Goal: Task Accomplishment & Management: Manage account settings

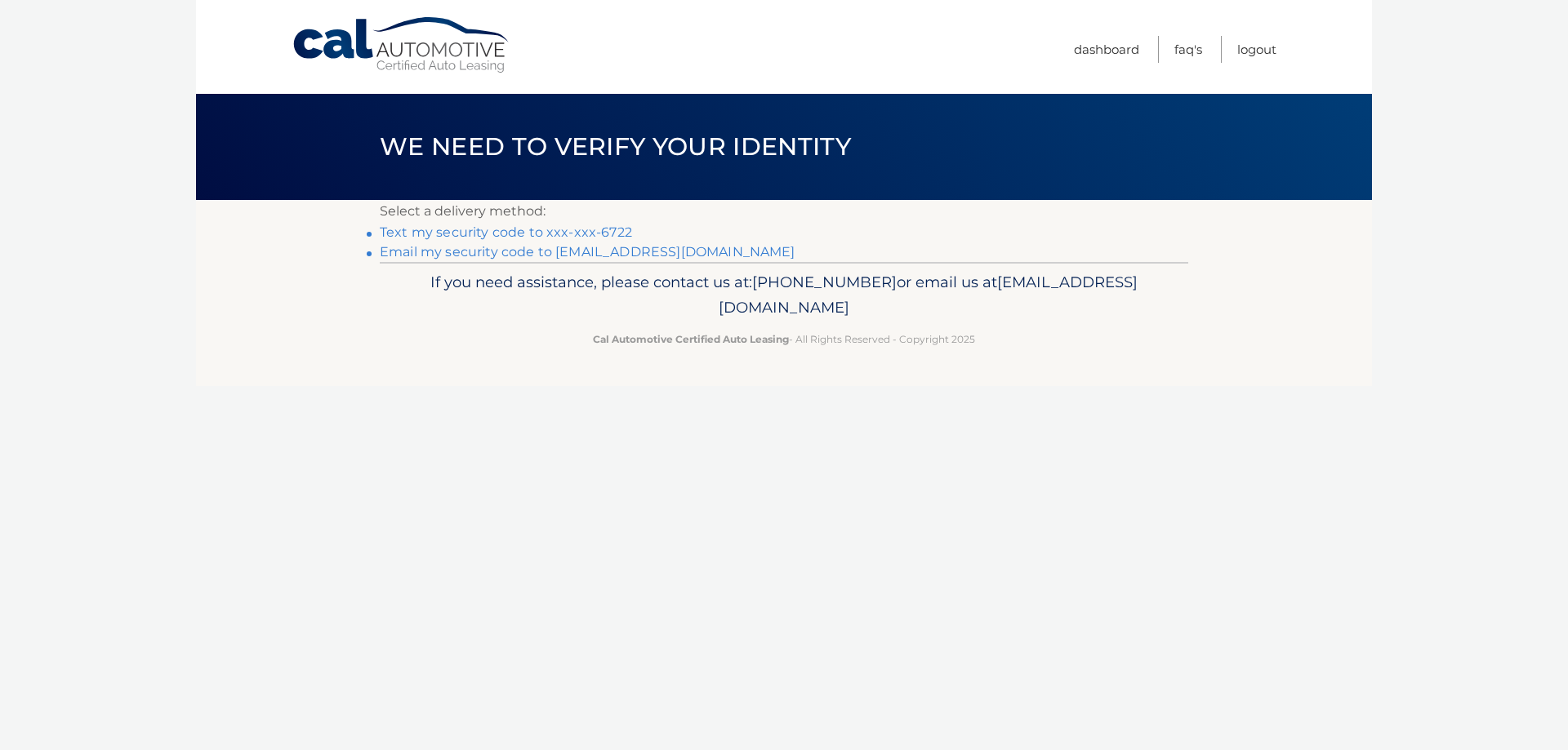
click at [558, 230] on link "Text my security code to xxx-xxx-6722" at bounding box center [506, 232] width 252 height 16
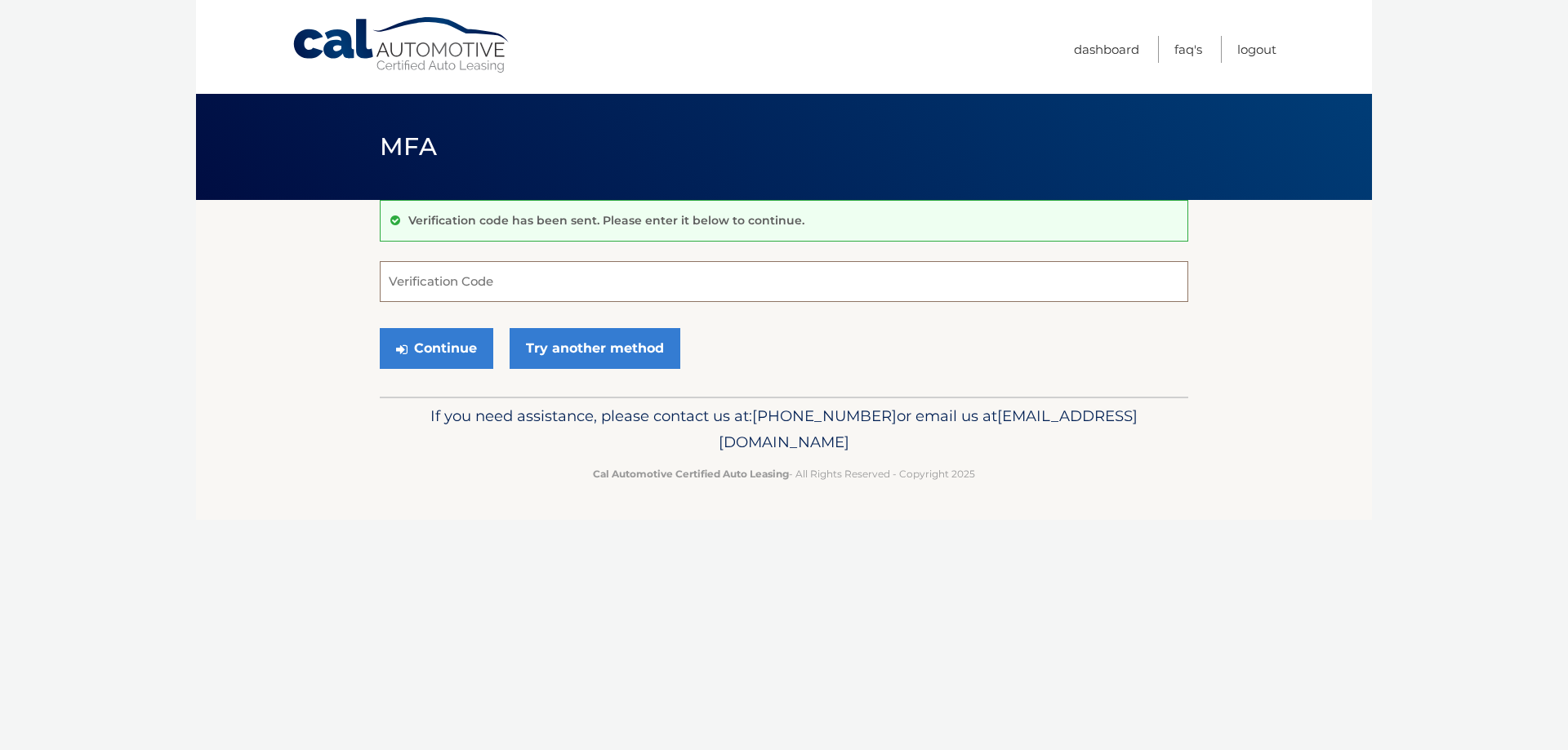
click at [528, 283] on input "Verification Code" at bounding box center [783, 281] width 808 height 41
type input "609589"
click at [472, 341] on button "Continue" at bounding box center [436, 348] width 114 height 41
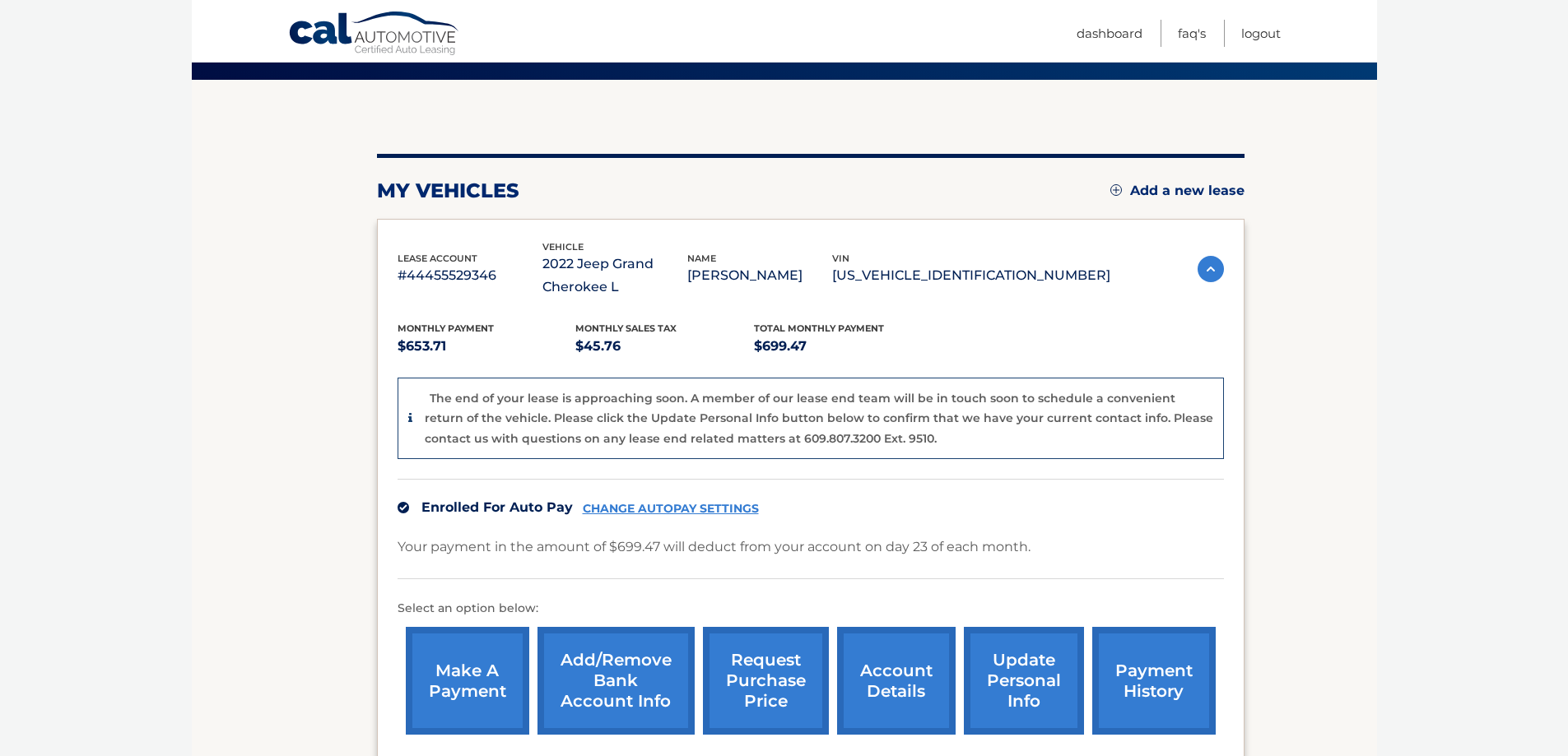
scroll to position [83, 0]
